Goal: Task Accomplishment & Management: Manage account settings

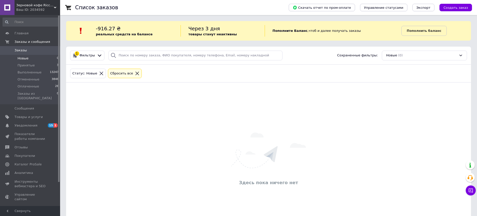
click at [29, 87] on span "Оплаченные" at bounding box center [29, 86] width 22 height 5
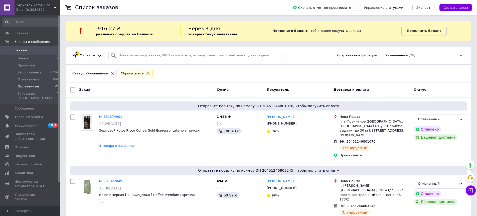
click at [32, 66] on span "Принятые" at bounding box center [26, 65] width 17 height 5
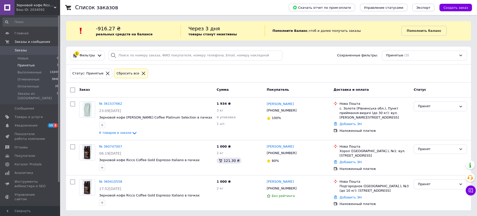
click at [31, 59] on li "Новые 0" at bounding box center [31, 58] width 62 height 7
